Goal: Find specific page/section: Find specific page/section

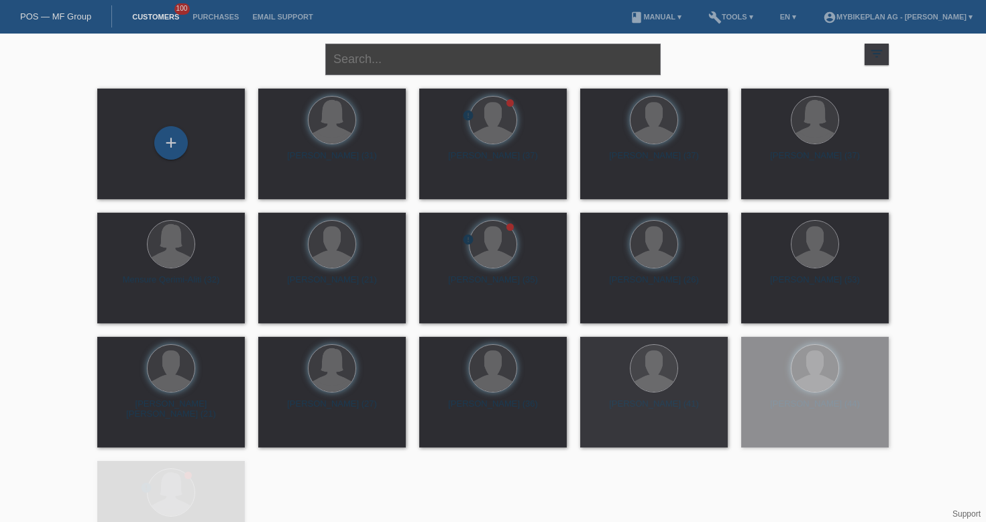
click at [401, 59] on input "text" at bounding box center [493, 60] width 336 height 32
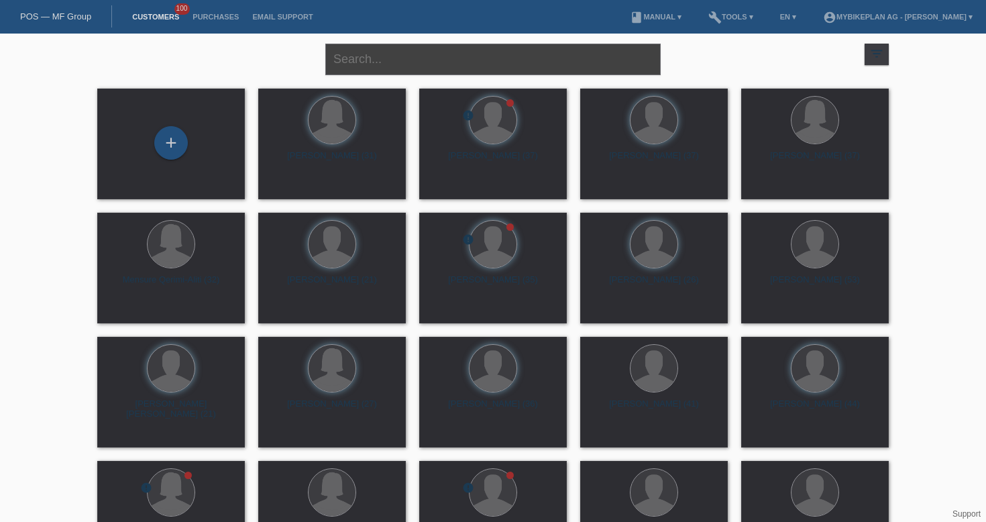
paste input "[PERSON_NAME]"
type input "[PERSON_NAME]"
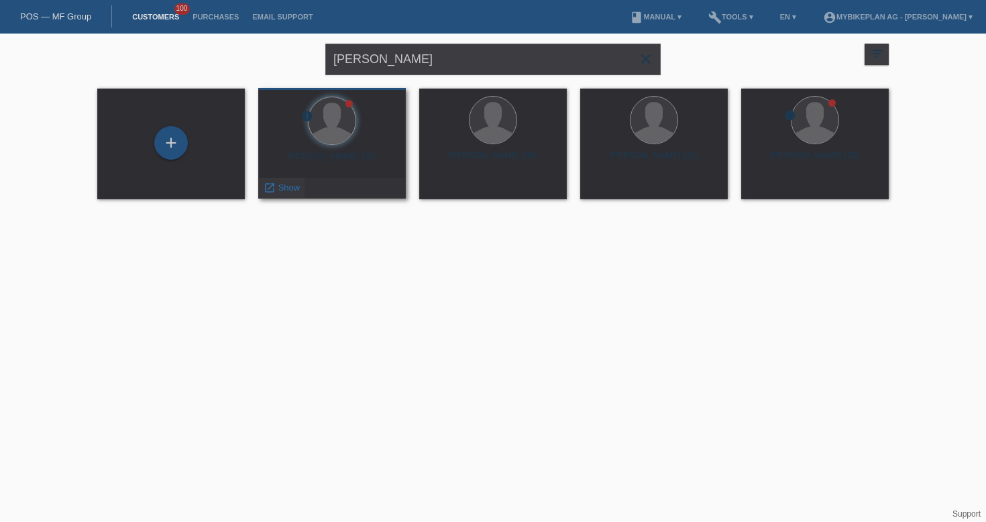
click at [281, 193] on span "Show" at bounding box center [289, 188] width 22 height 10
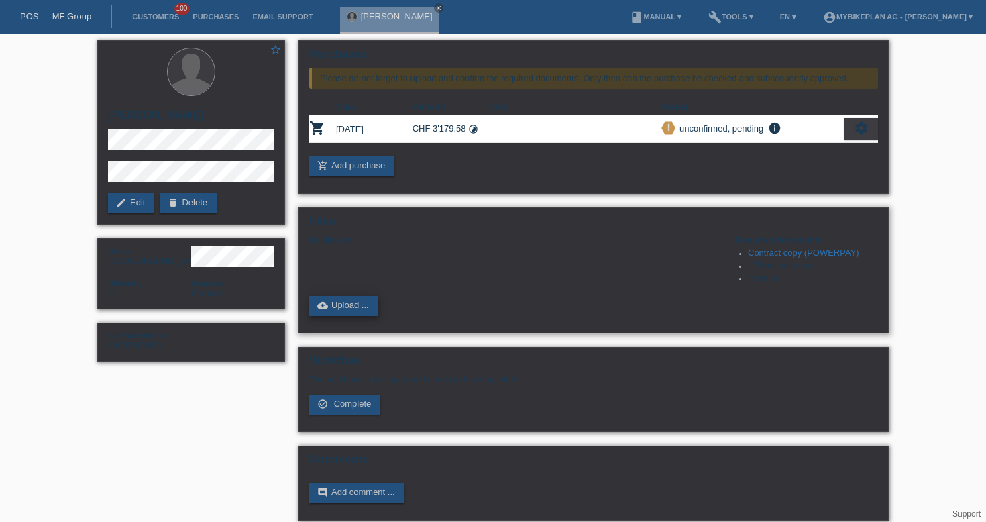
click at [340, 307] on link "cloud_upload Upload ..." at bounding box center [343, 306] width 69 height 20
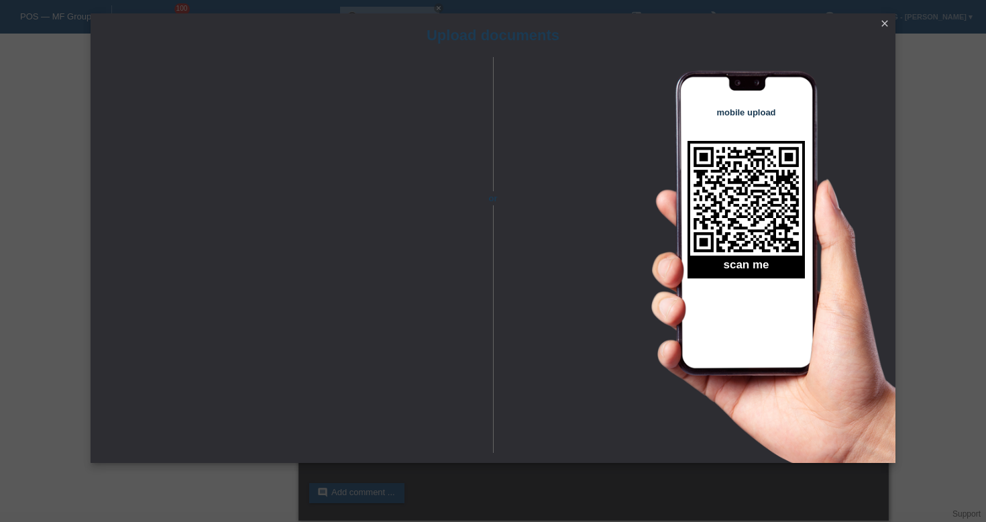
click at [884, 23] on icon "close" at bounding box center [885, 23] width 11 height 11
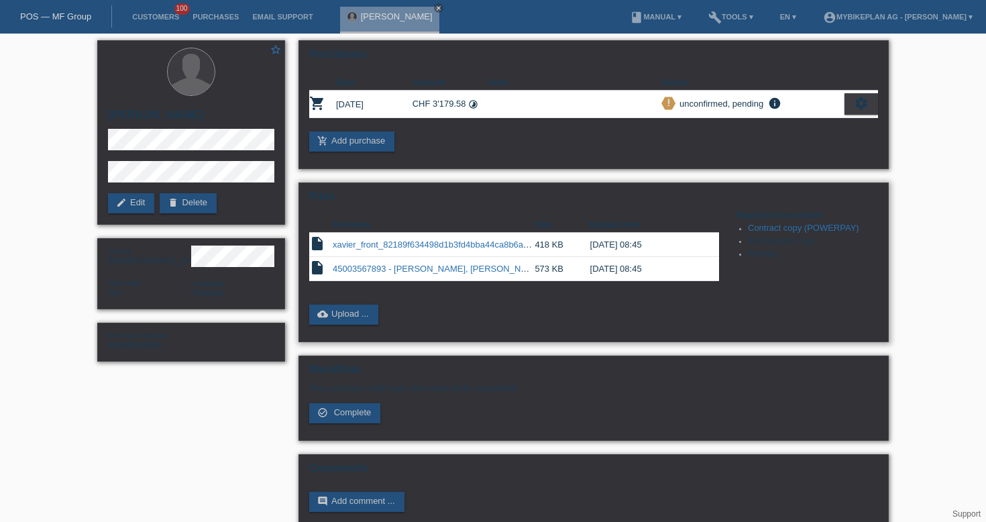
click at [384, 248] on link "xavier_front_82189f634498d1b3fd4bba44ca8b6a20.pdf" at bounding box center [440, 245] width 215 height 10
click at [50, 13] on link "POS — MF Group" at bounding box center [55, 16] width 71 height 10
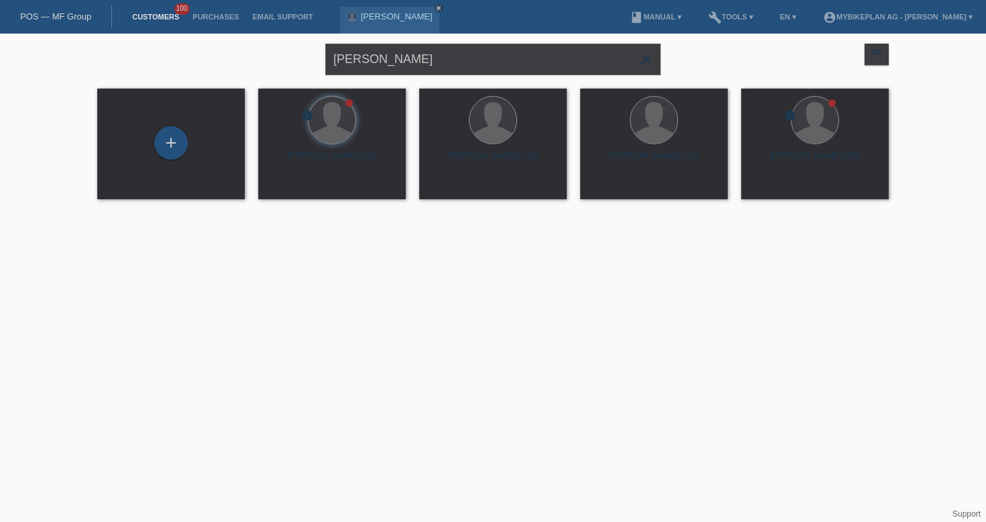
click at [644, 62] on icon "close" at bounding box center [646, 59] width 16 height 16
